Goal: Task Accomplishment & Management: Manage account settings

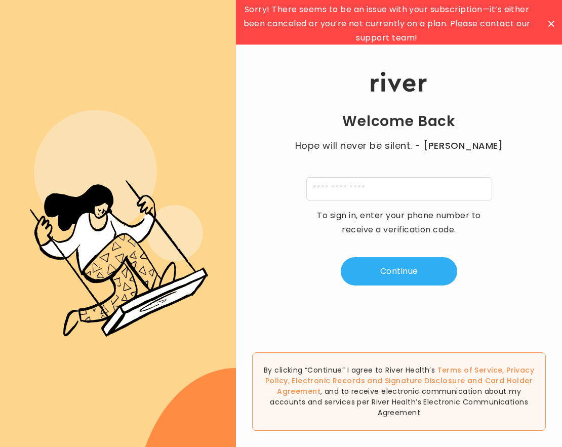
scroll to position [3, 0]
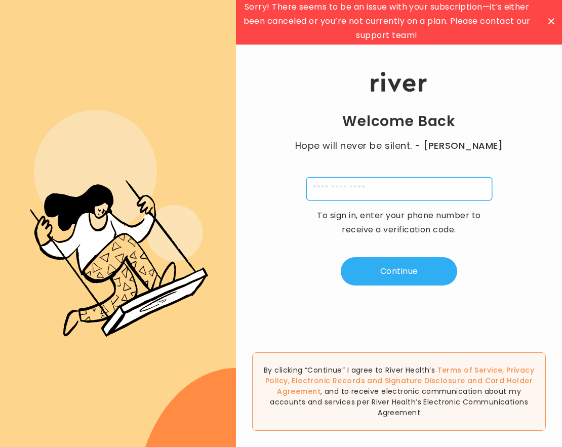
click at [421, 193] on input "tel" at bounding box center [399, 188] width 186 height 23
type input "**********"
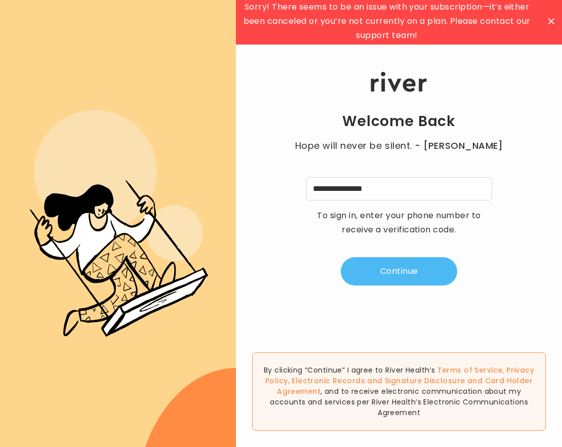
click at [411, 264] on button "Continue" at bounding box center [398, 271] width 116 height 28
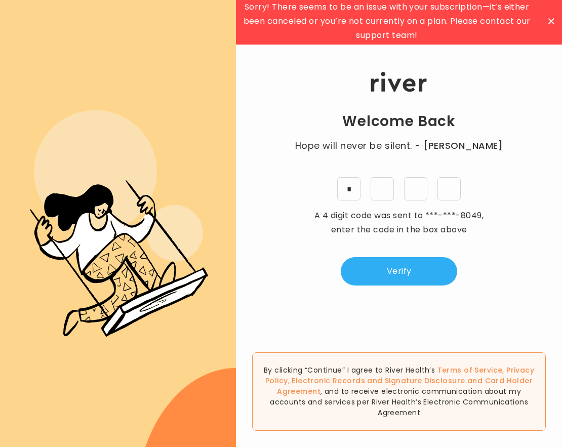
type input "*"
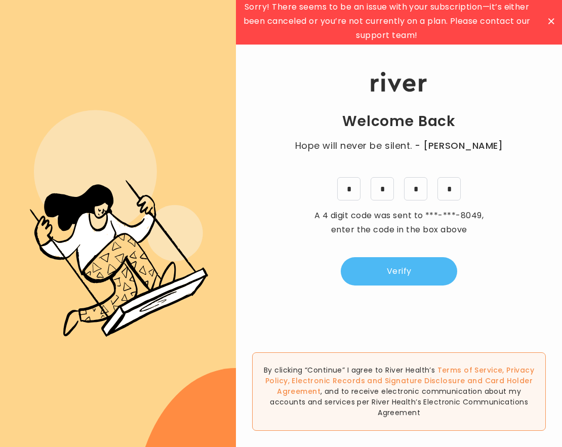
click at [393, 263] on button "Verify" at bounding box center [398, 271] width 116 height 28
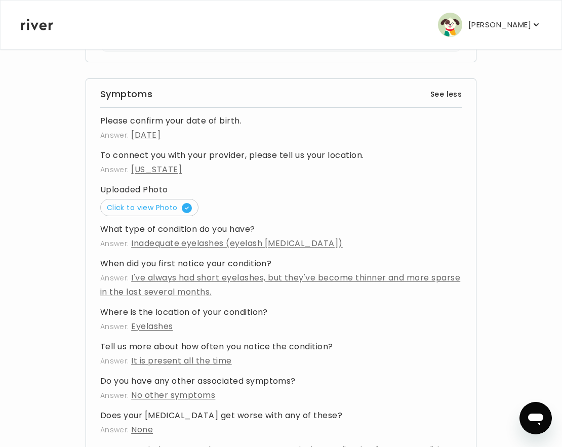
scroll to position [782, 0]
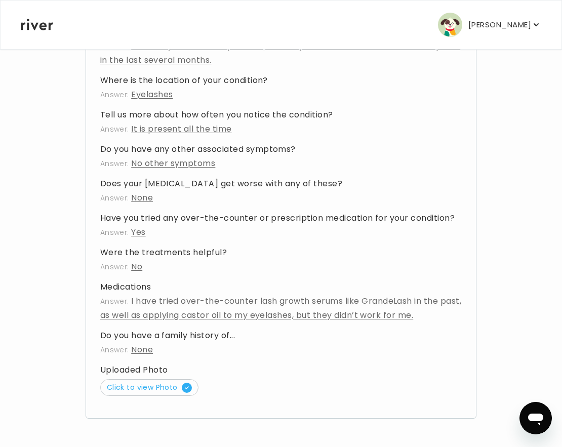
click at [516, 24] on p "[PERSON_NAME]" at bounding box center [499, 25] width 63 height 14
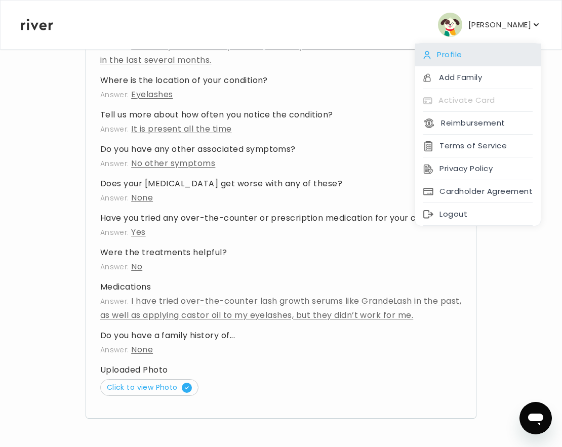
click at [507, 50] on div "Profile" at bounding box center [477, 55] width 125 height 23
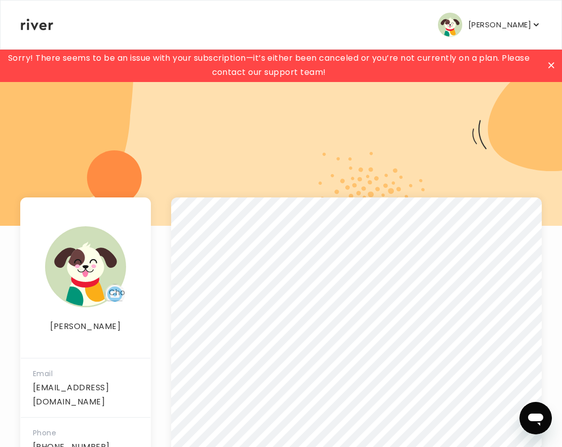
click at [546, 66] on div at bounding box center [551, 65] width 16 height 16
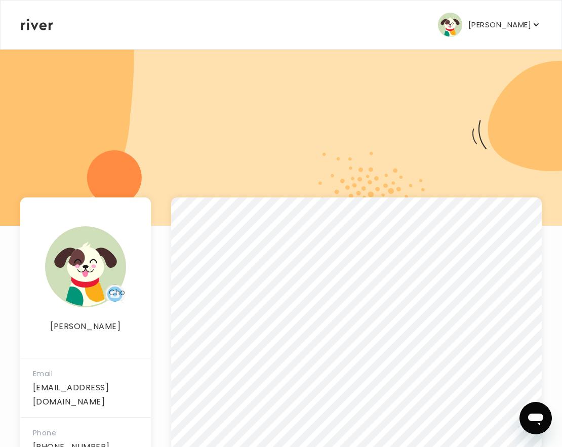
click at [497, 20] on p "[PERSON_NAME]" at bounding box center [499, 25] width 63 height 14
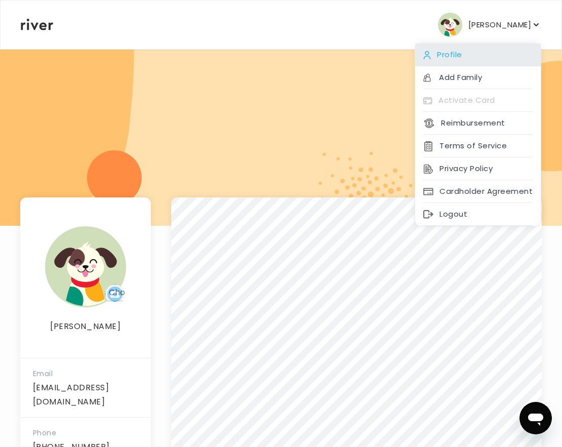
click at [494, 61] on div "Profile" at bounding box center [477, 55] width 125 height 23
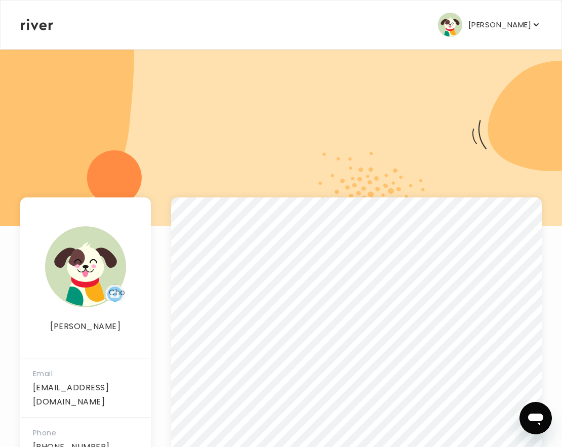
click at [45, 31] on div "[PERSON_NAME] Profile Add Family Activate Card Reimbursement Terms of Service P…" at bounding box center [281, 25] width 520 height 49
click at [42, 27] on icon at bounding box center [37, 25] width 32 height 12
